Goal: Task Accomplishment & Management: Use online tool/utility

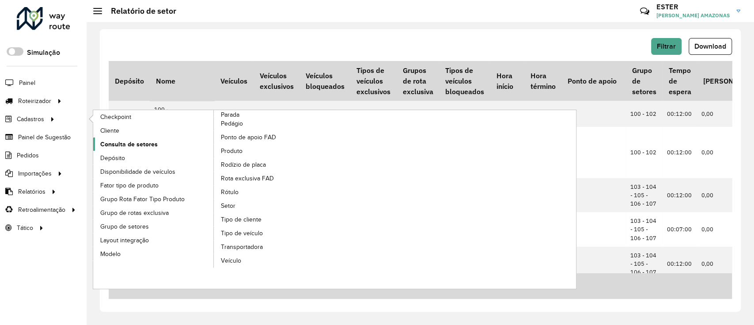
click at [144, 142] on span "Consulta de setores" at bounding box center [128, 144] width 57 height 9
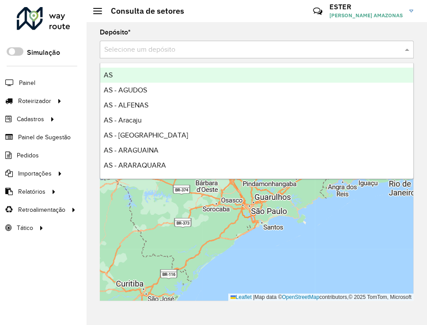
click at [362, 50] on input "text" at bounding box center [248, 50] width 288 height 11
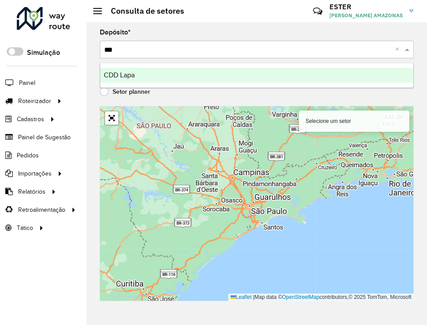
type input "****"
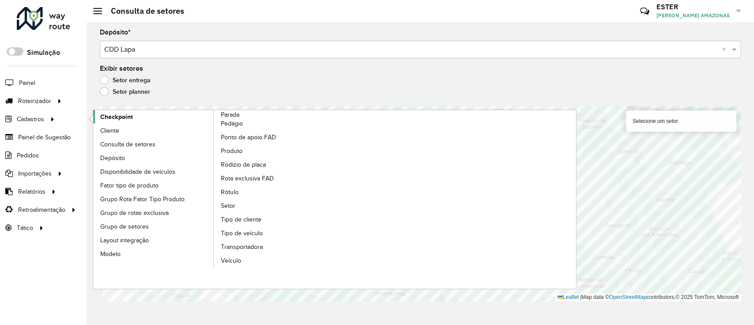
click at [129, 117] on span "Checkpoint" at bounding box center [116, 116] width 33 height 9
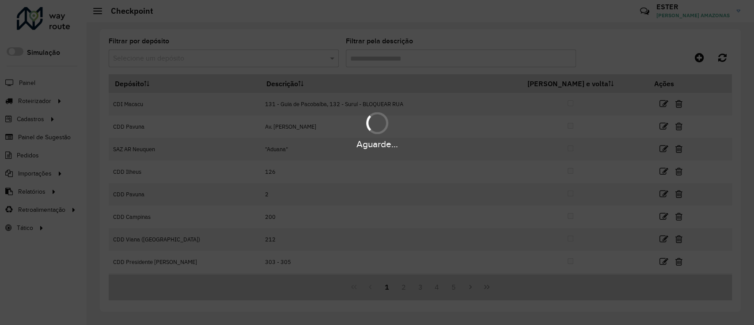
click at [283, 61] on div "Aguarde..." at bounding box center [377, 162] width 754 height 325
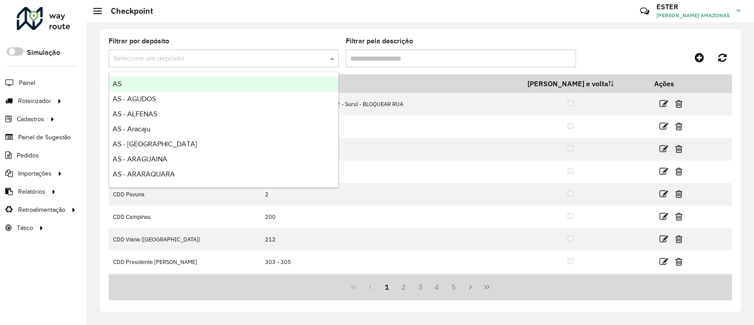
click at [283, 61] on input "text" at bounding box center [215, 58] width 204 height 11
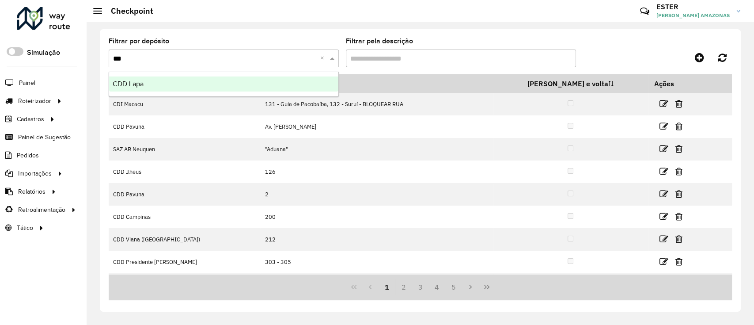
type input "****"
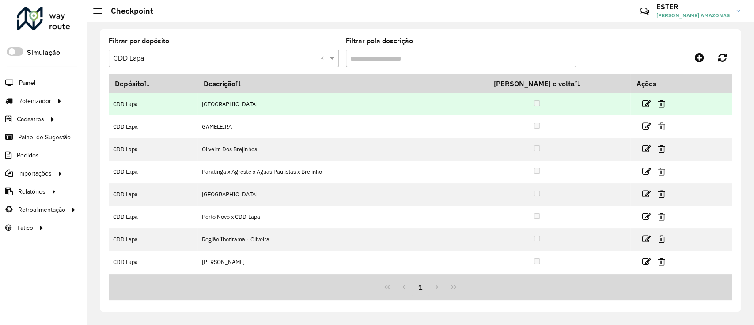
click at [642, 109] on link at bounding box center [646, 104] width 9 height 12
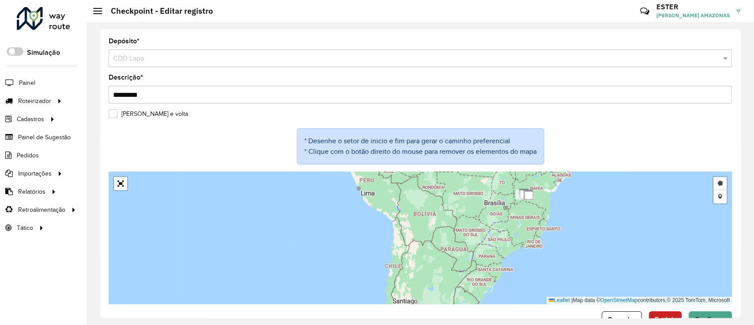
drag, startPoint x: 578, startPoint y: 194, endPoint x: 532, endPoint y: 270, distance: 89.0
click at [532, 270] on div "Desenhar setor Adicionar checkpoint Leaflet | Map data © OpenStreetMap contribu…" at bounding box center [420, 237] width 623 height 133
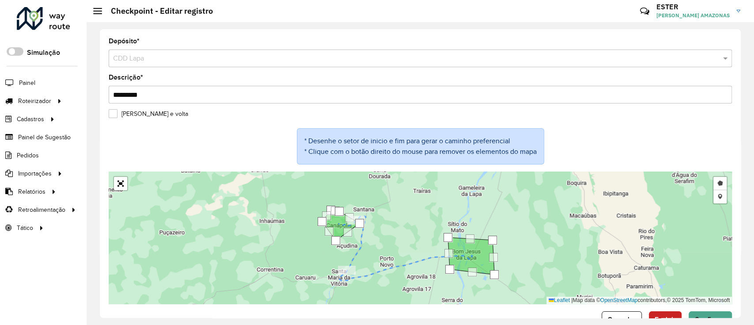
drag, startPoint x: 523, startPoint y: 265, endPoint x: 527, endPoint y: 239, distance: 26.4
click at [527, 239] on div "Desenhar setor Adicionar checkpoint Leaflet | Map data © OpenStreetMap contribu…" at bounding box center [420, 237] width 623 height 133
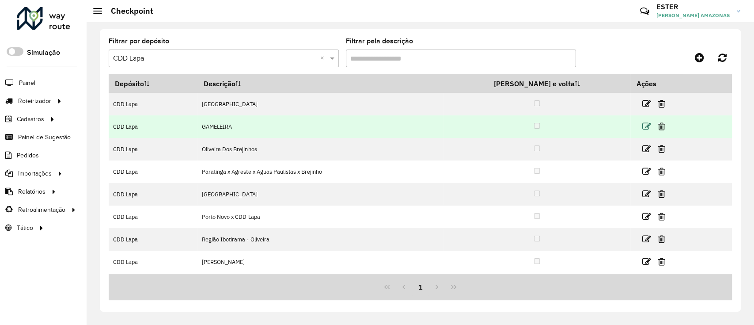
click at [642, 126] on icon at bounding box center [646, 126] width 9 height 9
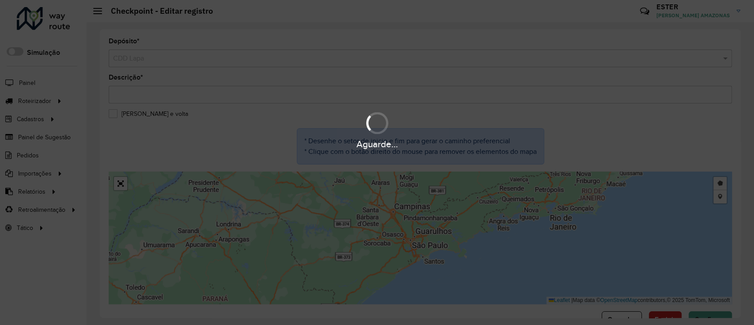
click at [492, 226] on div "Aguarde..." at bounding box center [377, 162] width 754 height 325
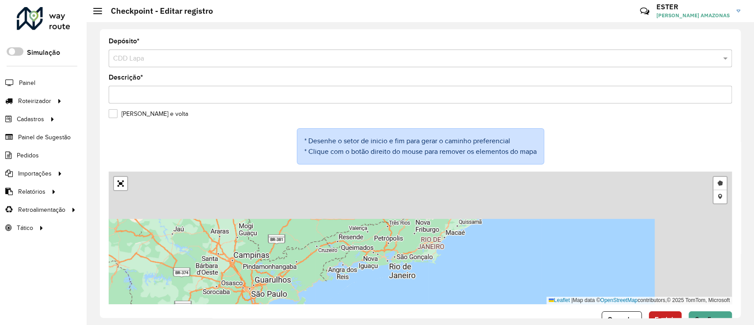
drag, startPoint x: 506, startPoint y: 228, endPoint x: 361, endPoint y: 260, distance: 148.7
click at [362, 260] on div "Desenhar setor Adicionar checkpoint Leaflet | Map data © OpenStreetMap contribu…" at bounding box center [420, 237] width 623 height 133
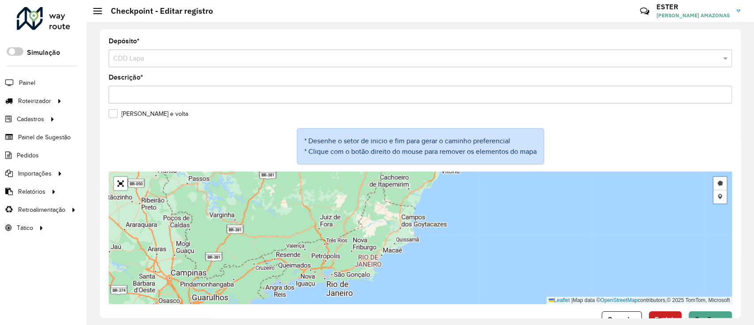
drag, startPoint x: 438, startPoint y: 208, endPoint x: 411, endPoint y: 263, distance: 61.2
click at [411, 262] on div "Desenhar setor Adicionar checkpoint Leaflet | Map data © OpenStreetMap contribu…" at bounding box center [420, 237] width 623 height 133
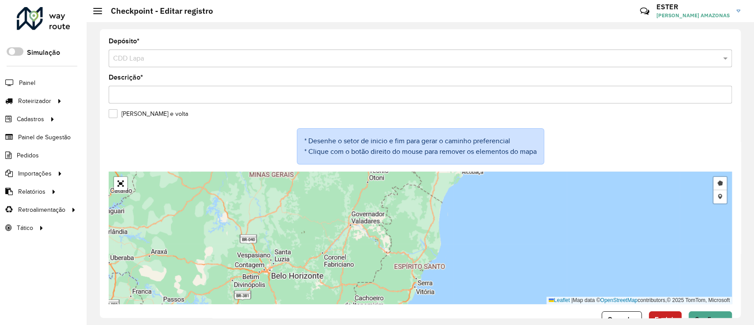
drag, startPoint x: 410, startPoint y: 233, endPoint x: 410, endPoint y: 287, distance: 53.9
click at [410, 287] on div "Desenhar setor Adicionar checkpoint Leaflet | Map data © OpenStreetMap contribu…" at bounding box center [420, 237] width 623 height 133
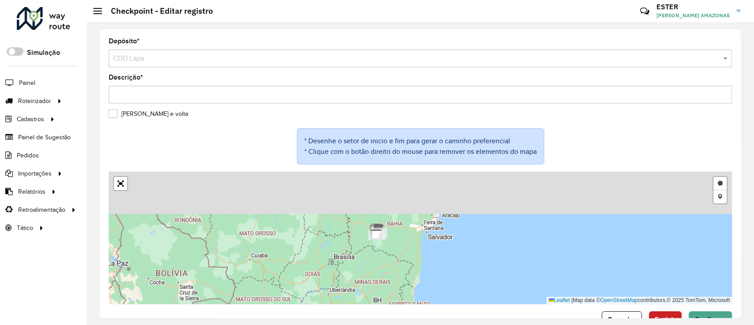
drag, startPoint x: 438, startPoint y: 208, endPoint x: 434, endPoint y: 291, distance: 82.7
click at [434, 291] on div "Desenhar setor Adicionar checkpoint Leaflet | Map data © OpenStreetMap contribu…" at bounding box center [420, 237] width 623 height 133
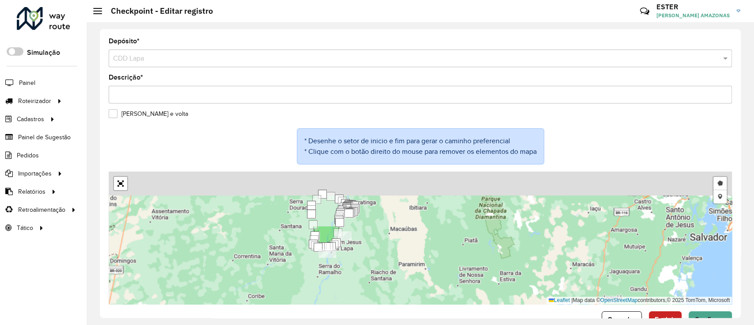
drag, startPoint x: 378, startPoint y: 273, endPoint x: 383, endPoint y: 289, distance: 17.2
click at [392, 292] on div "Desenhar setor Adicionar checkpoint Leaflet | Map data © OpenStreetMap contribu…" at bounding box center [420, 237] width 623 height 133
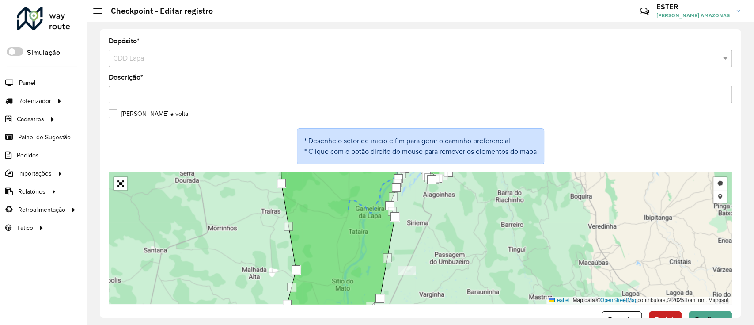
drag, startPoint x: 448, startPoint y: 225, endPoint x: 436, endPoint y: 196, distance: 31.3
click at [436, 197] on div "Desenhar setor Adicionar checkpoint Leaflet | Map data © OpenStreetMap contribu…" at bounding box center [420, 237] width 623 height 133
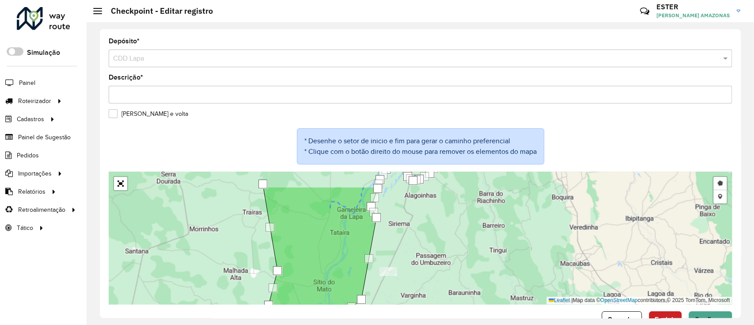
drag, startPoint x: 438, startPoint y: 217, endPoint x: 418, endPoint y: 254, distance: 41.7
click at [420, 251] on div "Desenhar setor Adicionar checkpoint Leaflet | Map data © OpenStreetMap contribu…" at bounding box center [420, 237] width 623 height 133
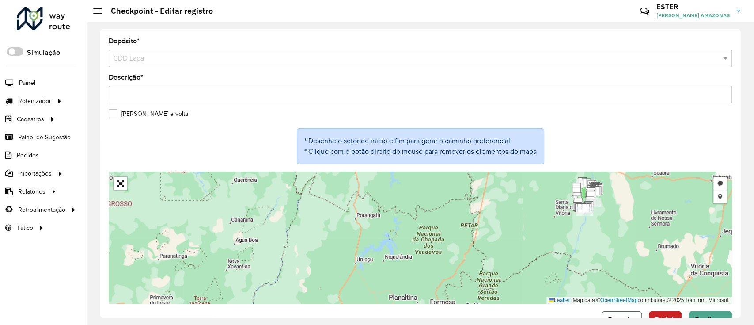
click at [622, 313] on button "Cancelar" at bounding box center [622, 319] width 40 height 17
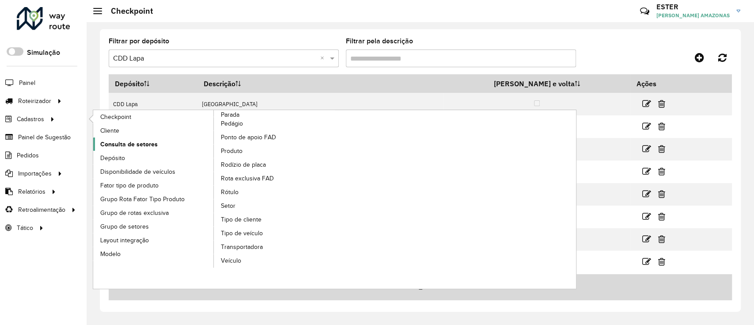
click at [157, 144] on link "Consulta de setores" at bounding box center [153, 143] width 121 height 13
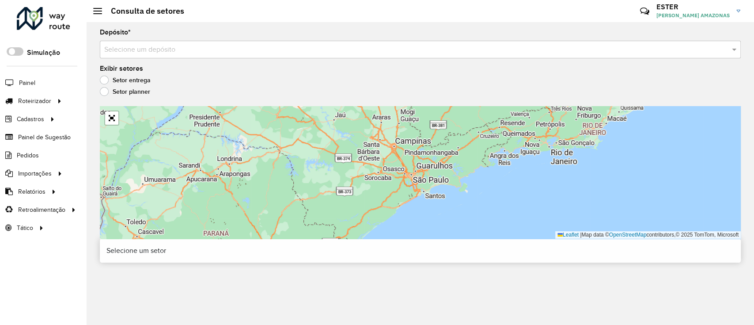
click at [366, 47] on input "text" at bounding box center [411, 50] width 614 height 11
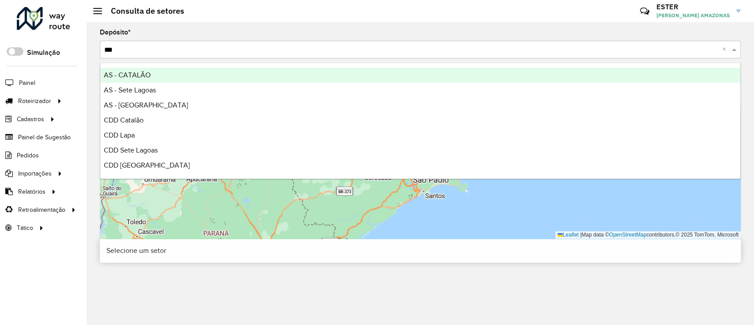
type input "****"
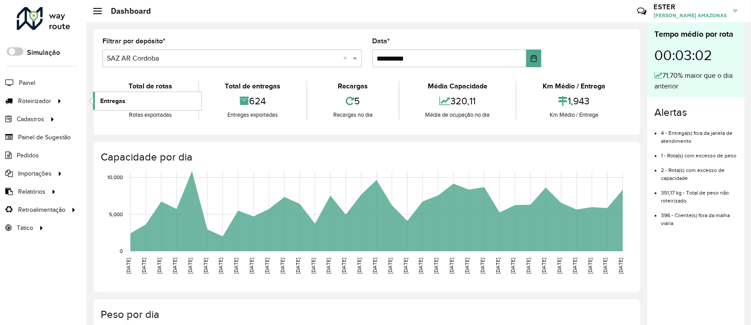
click at [115, 103] on span "Entregas" at bounding box center [112, 100] width 25 height 9
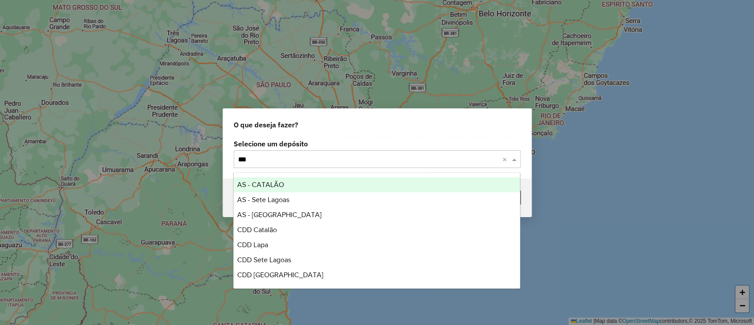
type input "****"
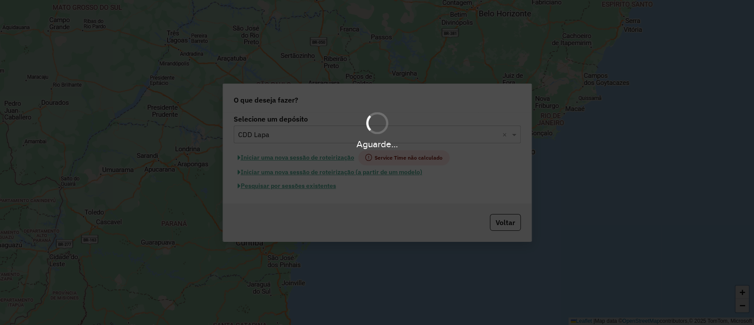
click at [307, 186] on div "Aguarde..." at bounding box center [377, 162] width 754 height 325
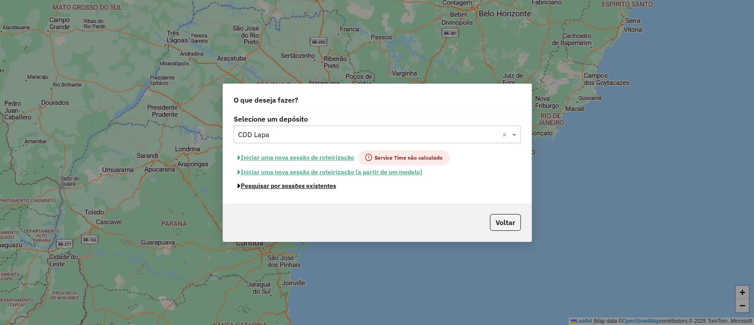
click at [307, 186] on button "Pesquisar por sessões existentes" at bounding box center [287, 186] width 106 height 14
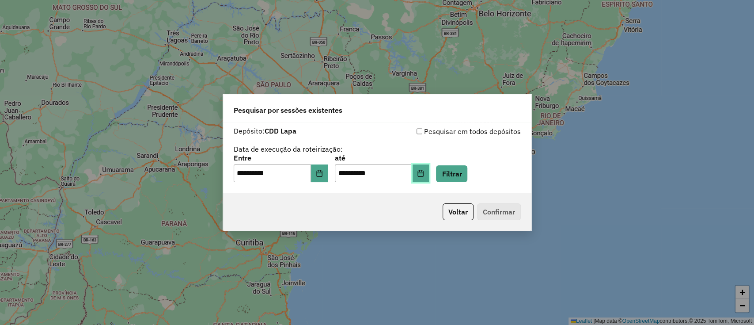
click at [424, 175] on icon "Choose Date" at bounding box center [420, 173] width 7 height 7
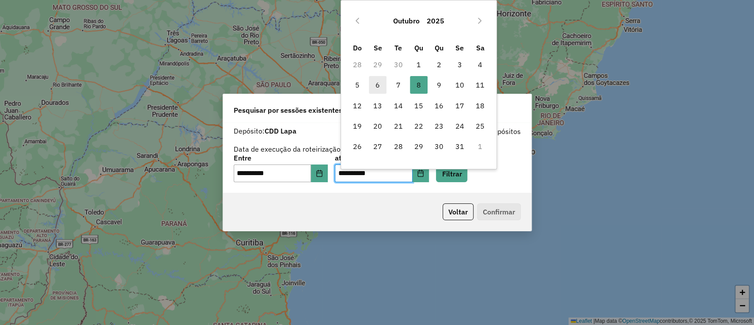
click at [379, 88] on span "6" at bounding box center [378, 85] width 18 height 18
type input "**********"
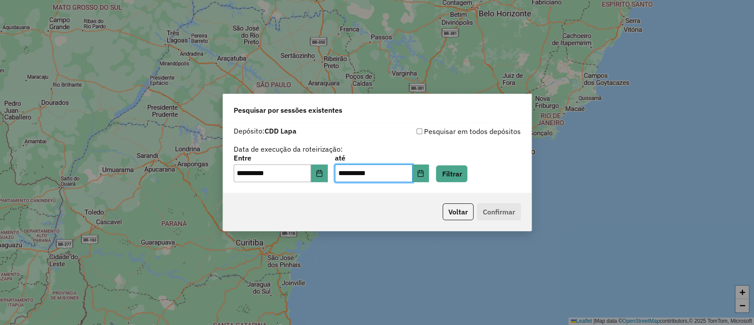
click at [483, 178] on div "**********" at bounding box center [377, 168] width 287 height 27
click at [480, 178] on div "**********" at bounding box center [377, 168] width 287 height 27
click at [465, 171] on button "Filtrar" at bounding box center [451, 173] width 31 height 17
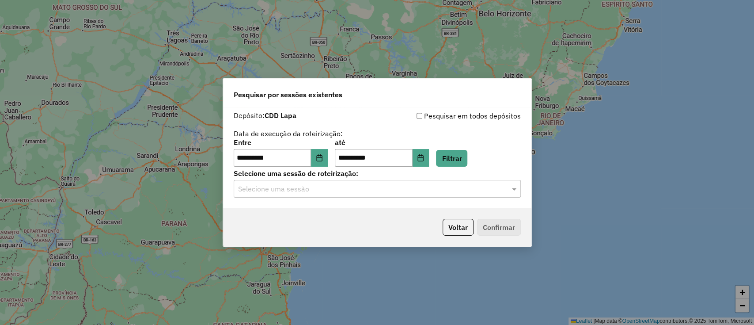
click at [465, 191] on input "text" at bounding box center [368, 189] width 261 height 11
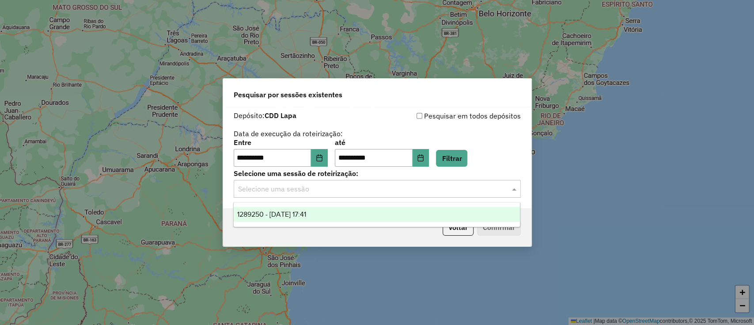
click at [465, 191] on input "text" at bounding box center [368, 189] width 261 height 11
click at [464, 210] on div "1289250 - 06/10/2025 17:41" at bounding box center [377, 214] width 286 height 15
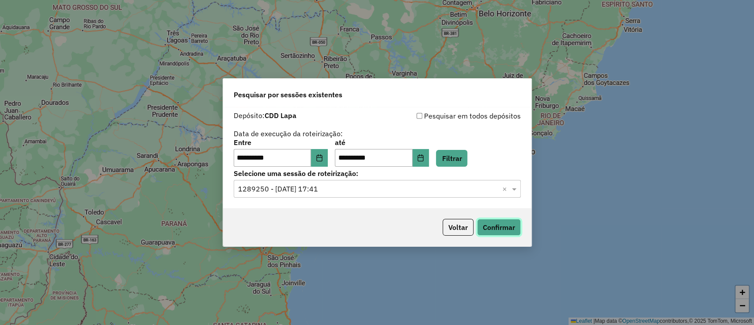
click at [503, 224] on button "Confirmar" at bounding box center [499, 227] width 44 height 17
